Goal: Information Seeking & Learning: Learn about a topic

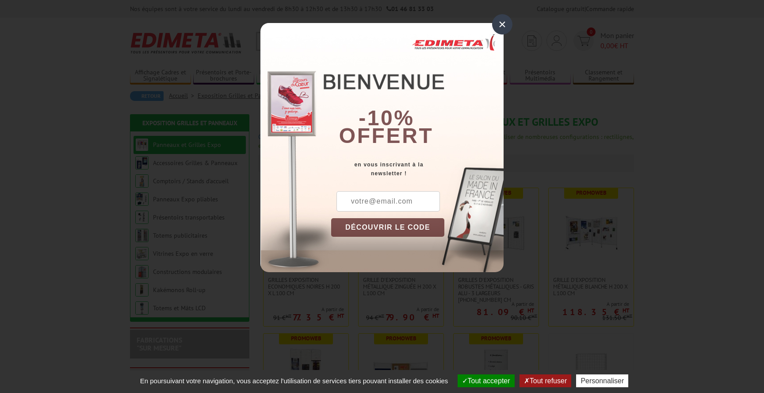
click at [503, 31] on div "×" at bounding box center [502, 24] width 20 height 20
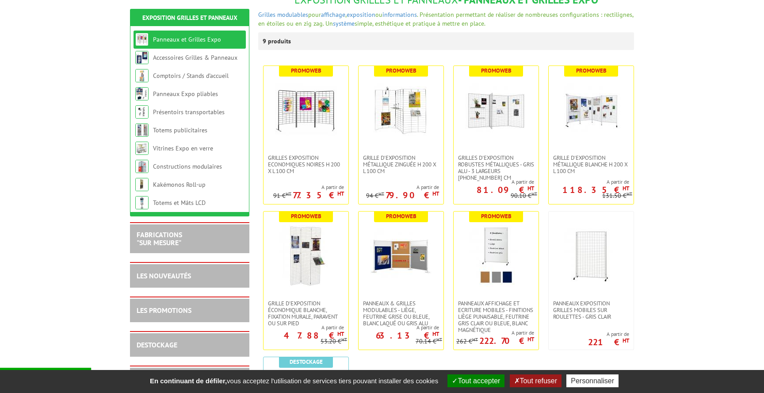
scroll to position [127, 0]
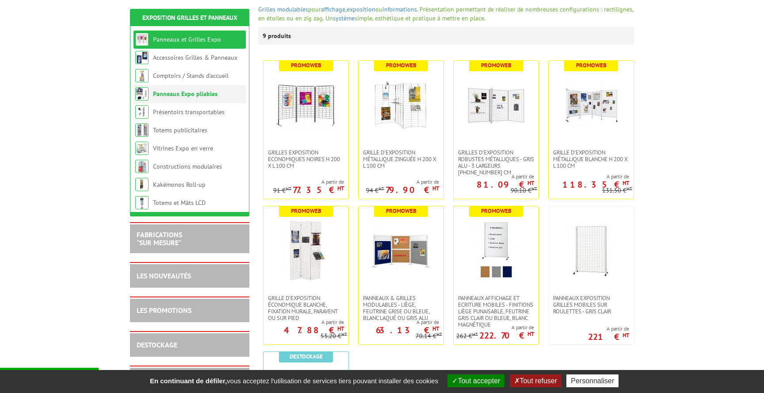
click at [177, 96] on link "Panneaux Expo pliables" at bounding box center [185, 94] width 65 height 8
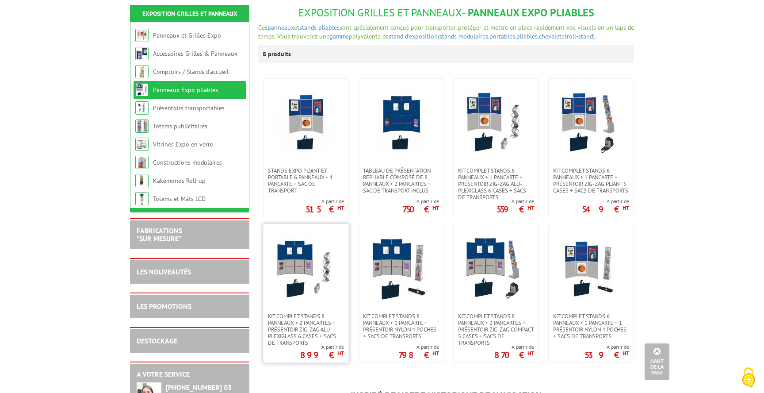
scroll to position [49, 0]
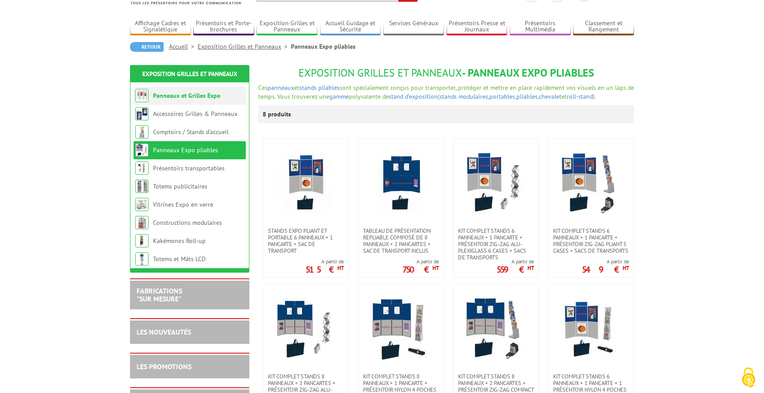
click at [192, 91] on li "Panneaux et Grilles Expo" at bounding box center [190, 96] width 112 height 18
click at [193, 95] on link "Panneaux et Grilles Expo" at bounding box center [187, 96] width 68 height 8
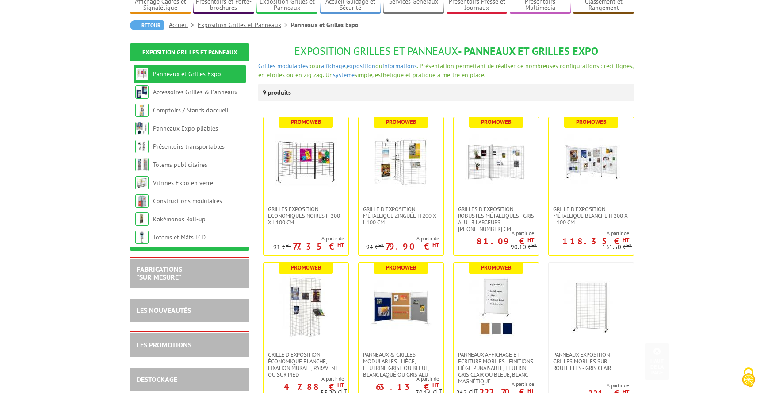
scroll to position [70, 0]
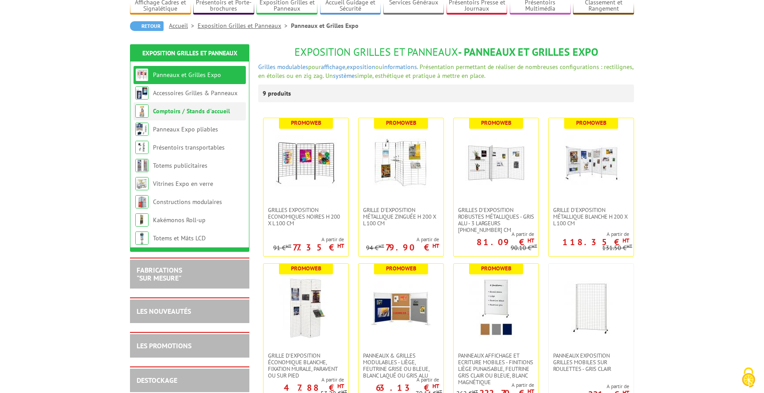
click at [209, 109] on link "Comptoirs / Stands d'accueil" at bounding box center [191, 111] width 77 height 8
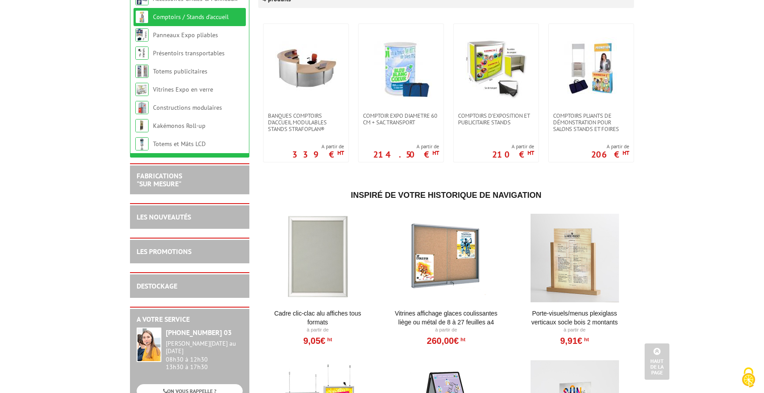
scroll to position [163, 0]
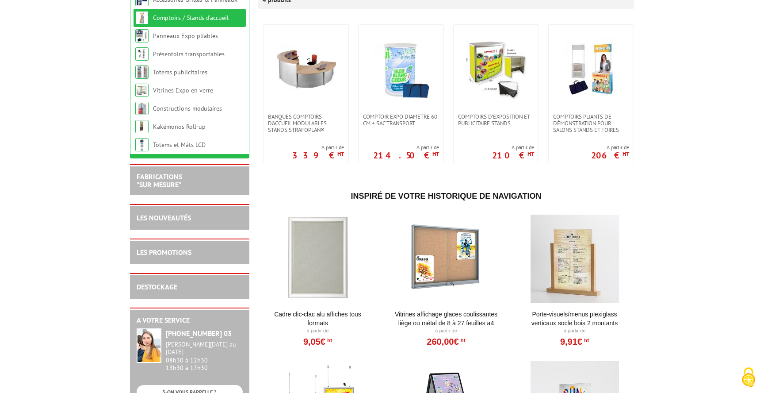
click at [587, 274] on div at bounding box center [574, 258] width 109 height 88
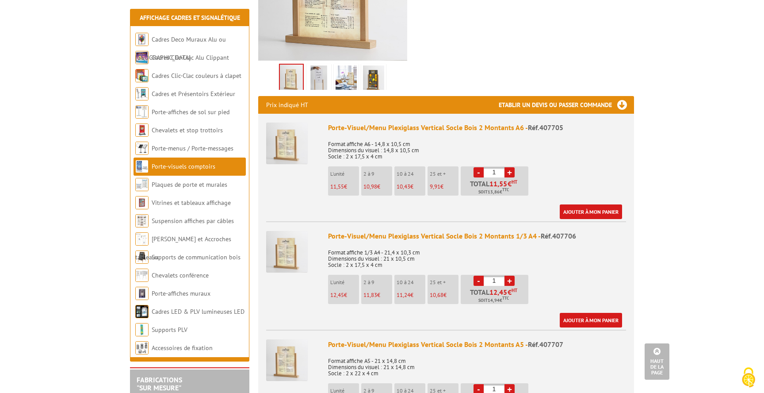
scroll to position [237, 0]
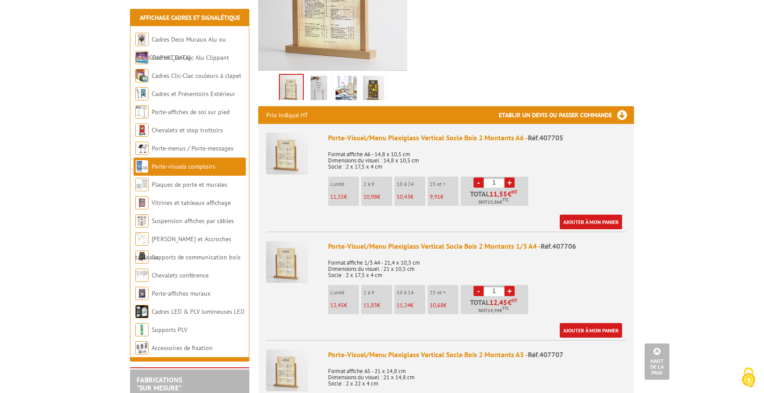
click at [196, 169] on link "Porte-visuels comptoirs" at bounding box center [184, 166] width 64 height 8
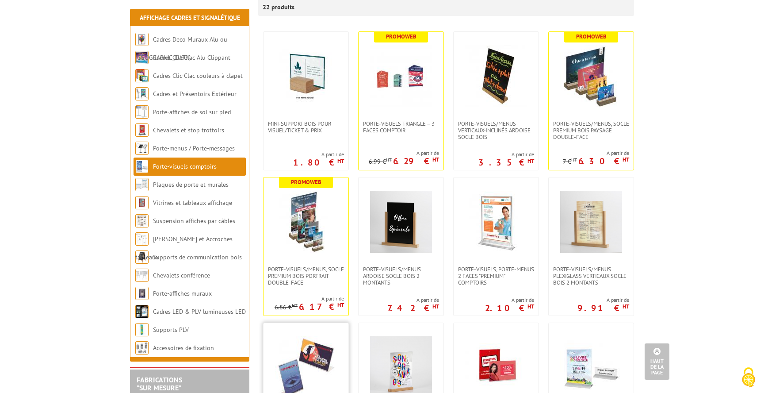
scroll to position [126, 0]
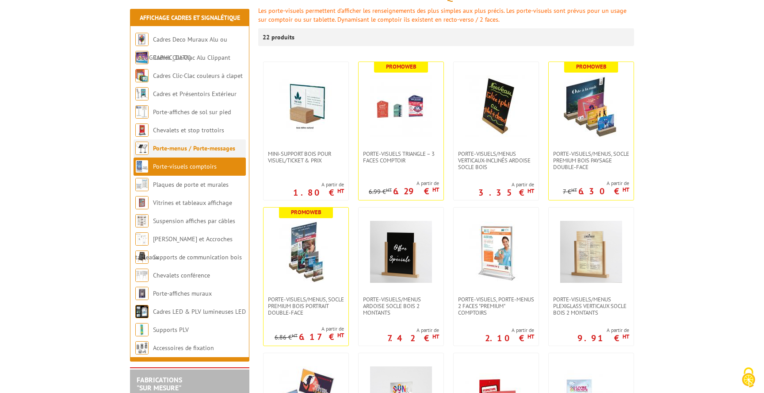
click at [224, 145] on link "Porte-menus / Porte-messages" at bounding box center [194, 148] width 82 height 8
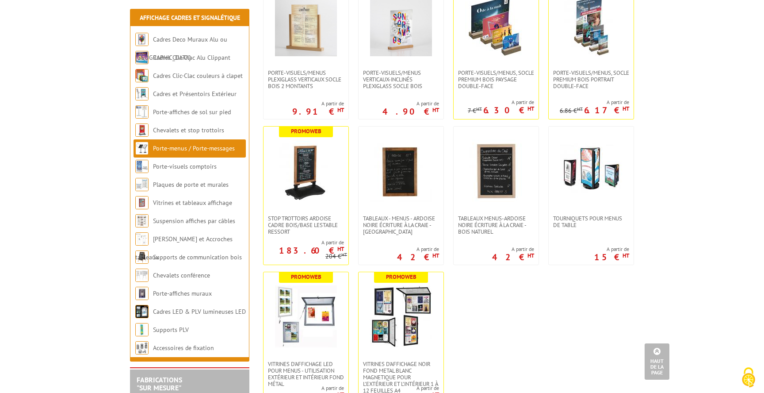
scroll to position [1258, 0]
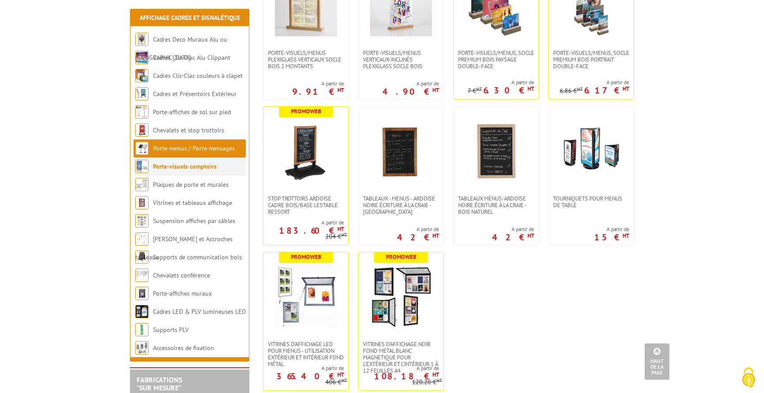
click at [201, 163] on link "Porte-visuels comptoirs" at bounding box center [185, 166] width 64 height 8
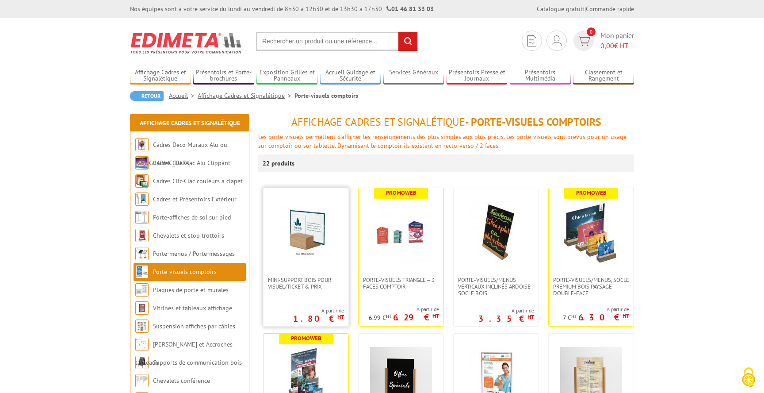
click at [293, 229] on img at bounding box center [306, 232] width 62 height 62
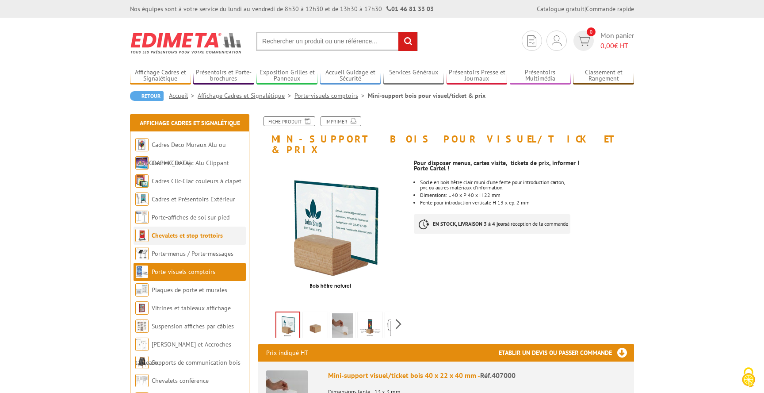
click at [184, 238] on link "Chevalets et stop trottoirs" at bounding box center [187, 235] width 71 height 8
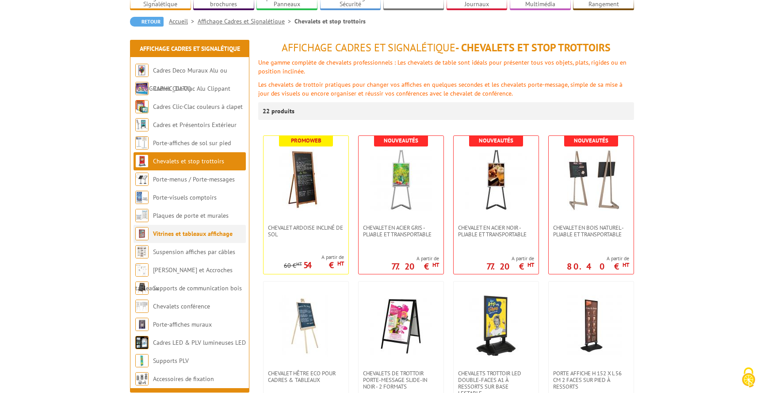
scroll to position [76, 0]
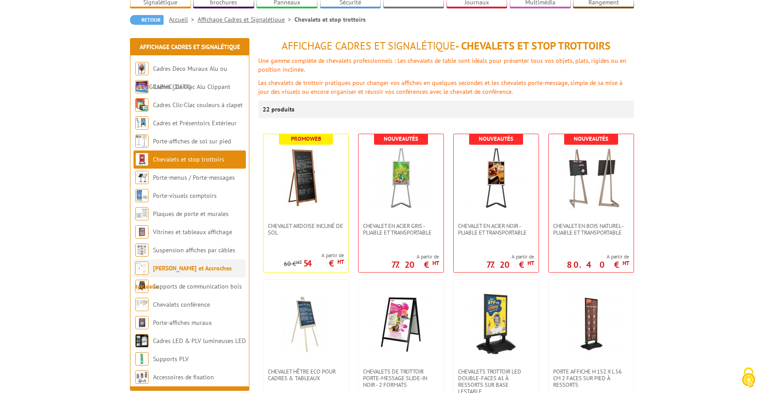
click at [195, 271] on link "[PERSON_NAME] et Accroches tableaux" at bounding box center [183, 277] width 96 height 26
